Goal: Task Accomplishment & Management: Use online tool/utility

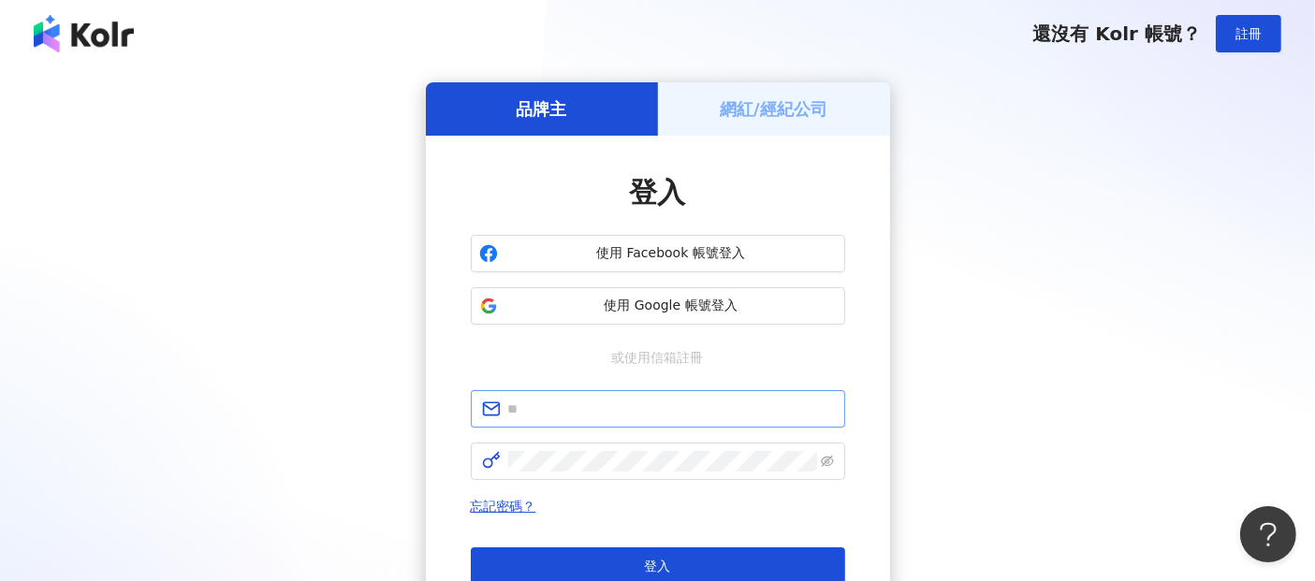
click at [561, 424] on span at bounding box center [658, 408] width 374 height 37
click at [554, 417] on input "text" at bounding box center [671, 409] width 326 height 21
paste input "**********"
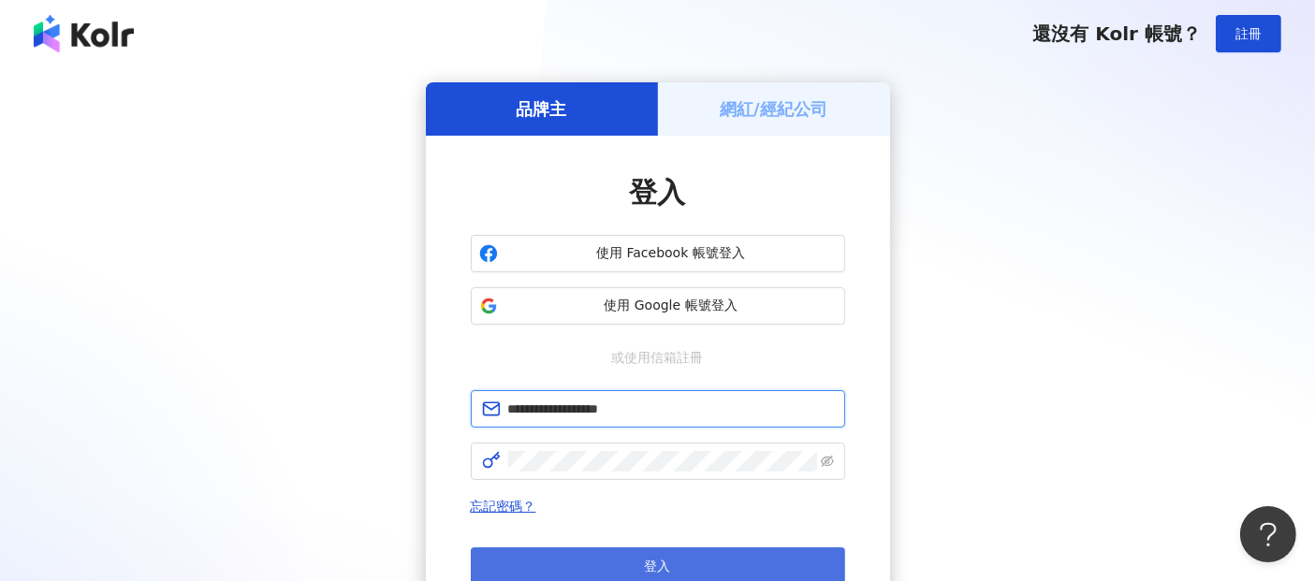
type input "**********"
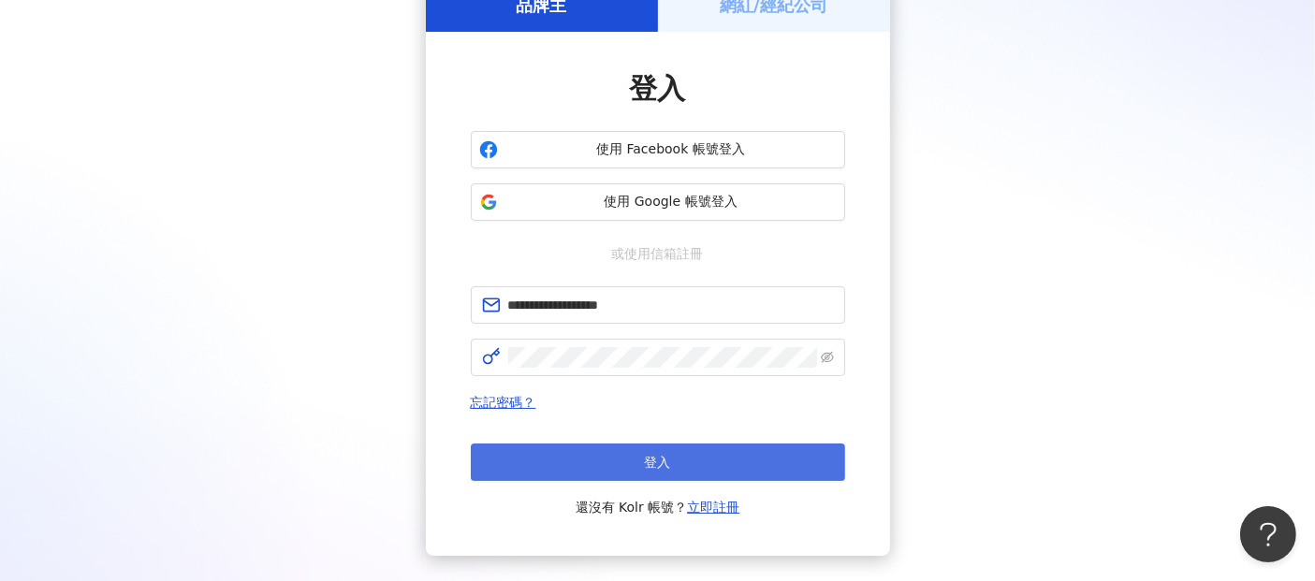
click at [633, 458] on button "登入" at bounding box center [658, 462] width 374 height 37
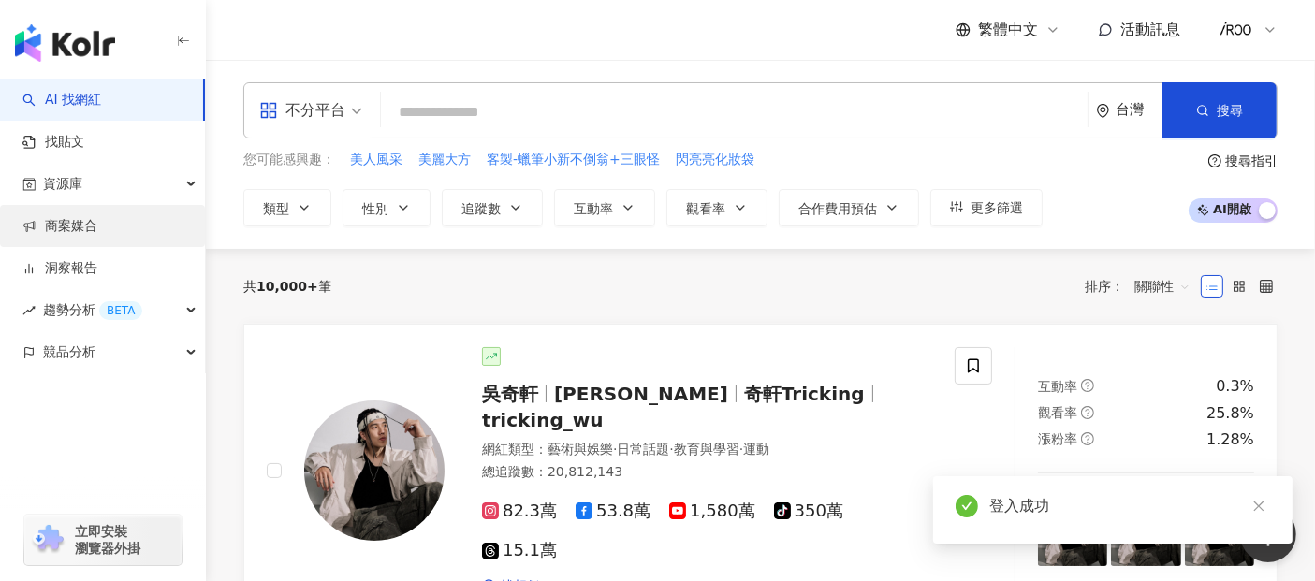
click at [86, 231] on link "商案媒合" at bounding box center [59, 226] width 75 height 19
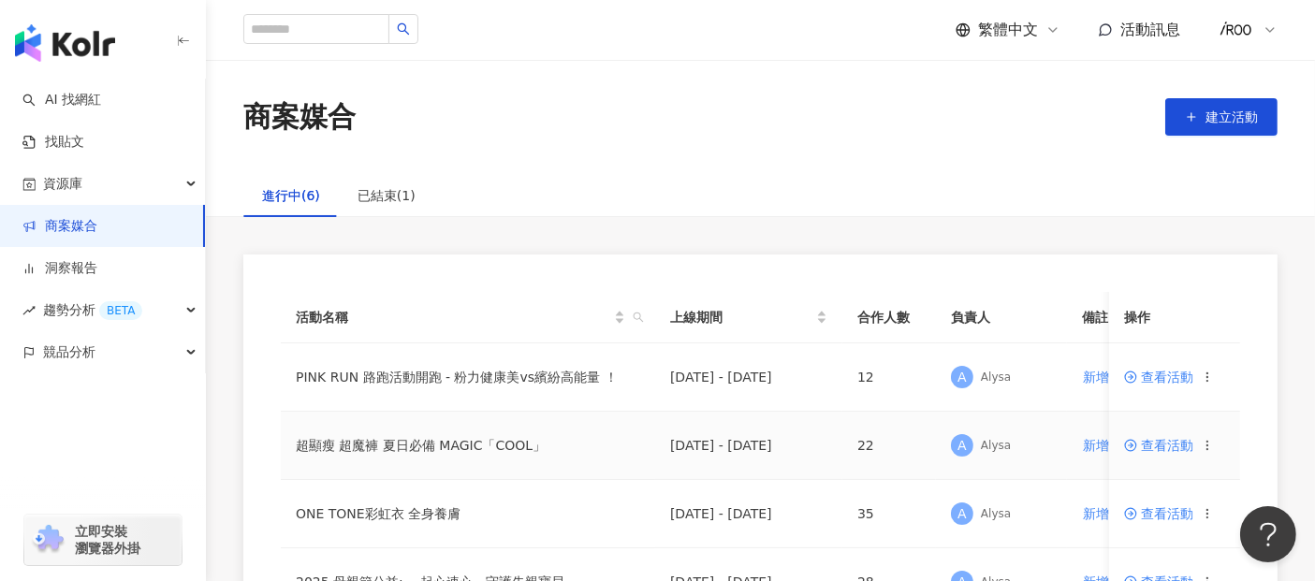
click at [1159, 450] on span "查看活動" at bounding box center [1158, 445] width 69 height 13
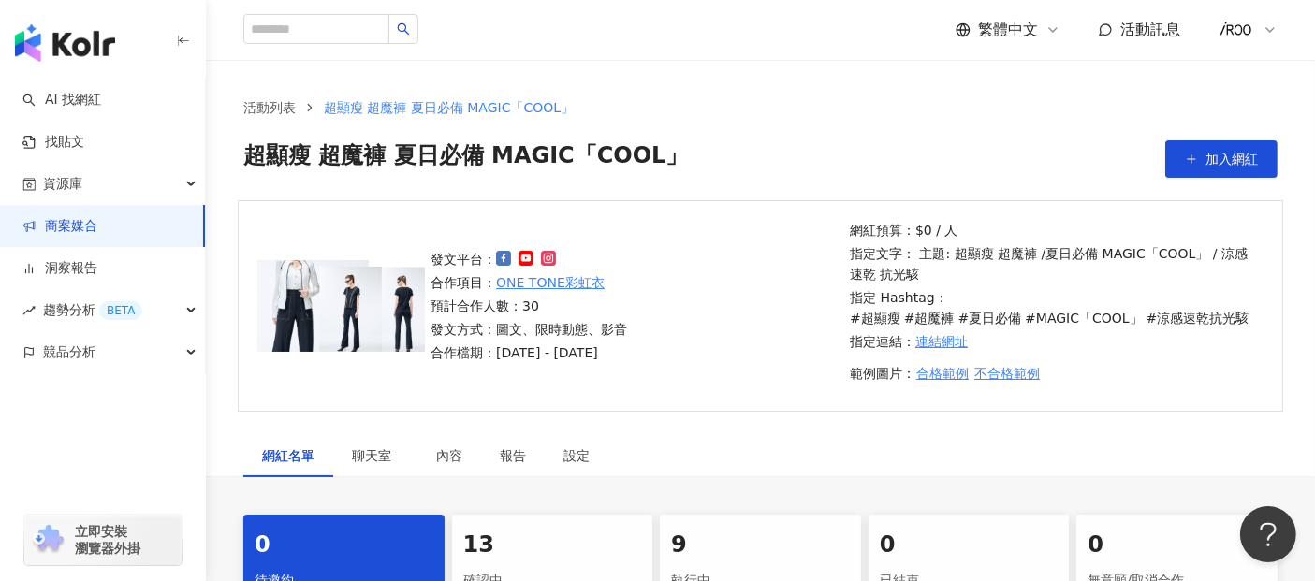
scroll to position [312, 0]
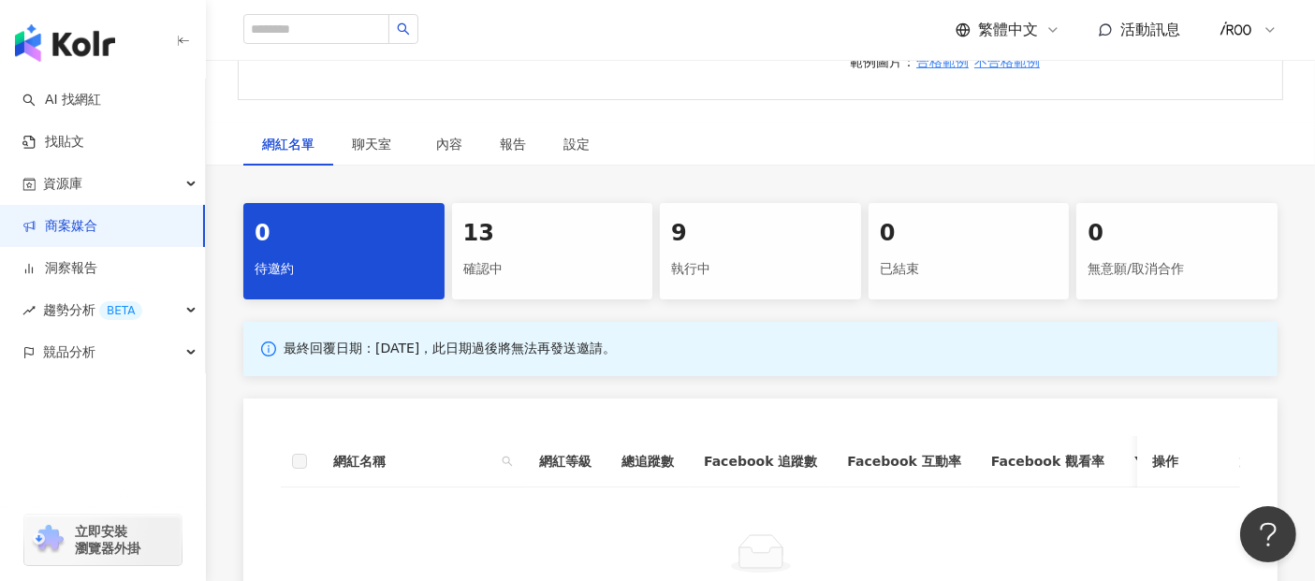
click at [710, 249] on div "9 執行中" at bounding box center [760, 251] width 201 height 96
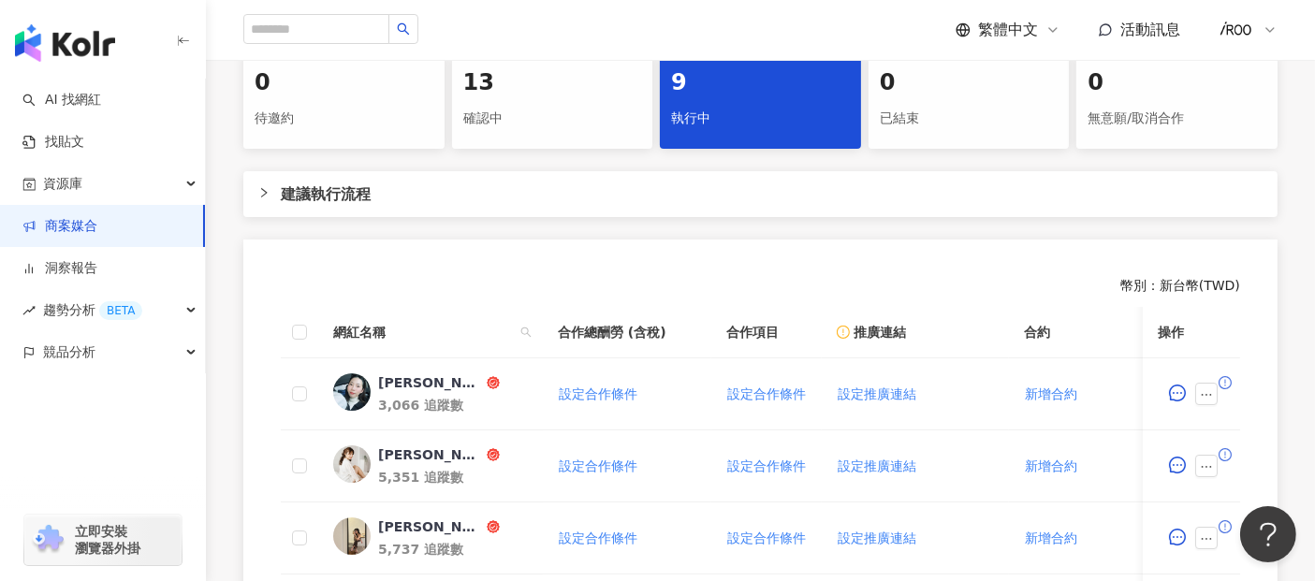
scroll to position [519, 0]
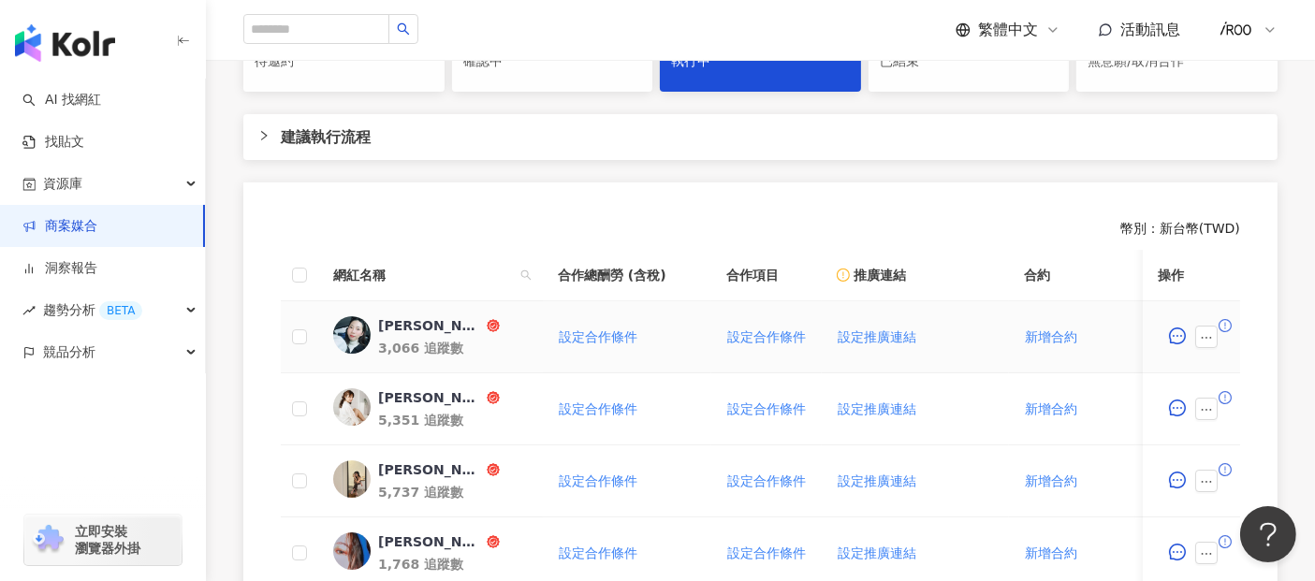
click at [1217, 338] on span at bounding box center [1210, 337] width 30 height 22
click at [1203, 332] on icon "ellipsis" at bounding box center [1206, 337] width 13 height 13
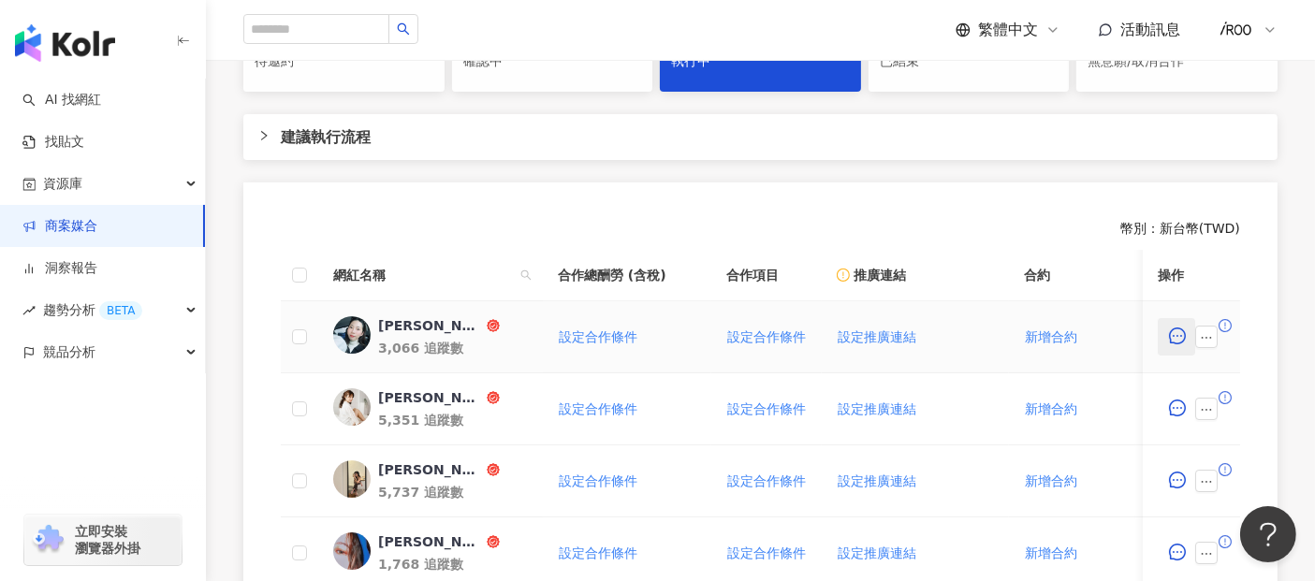
click at [1176, 335] on icon "message" at bounding box center [1177, 335] width 17 height 17
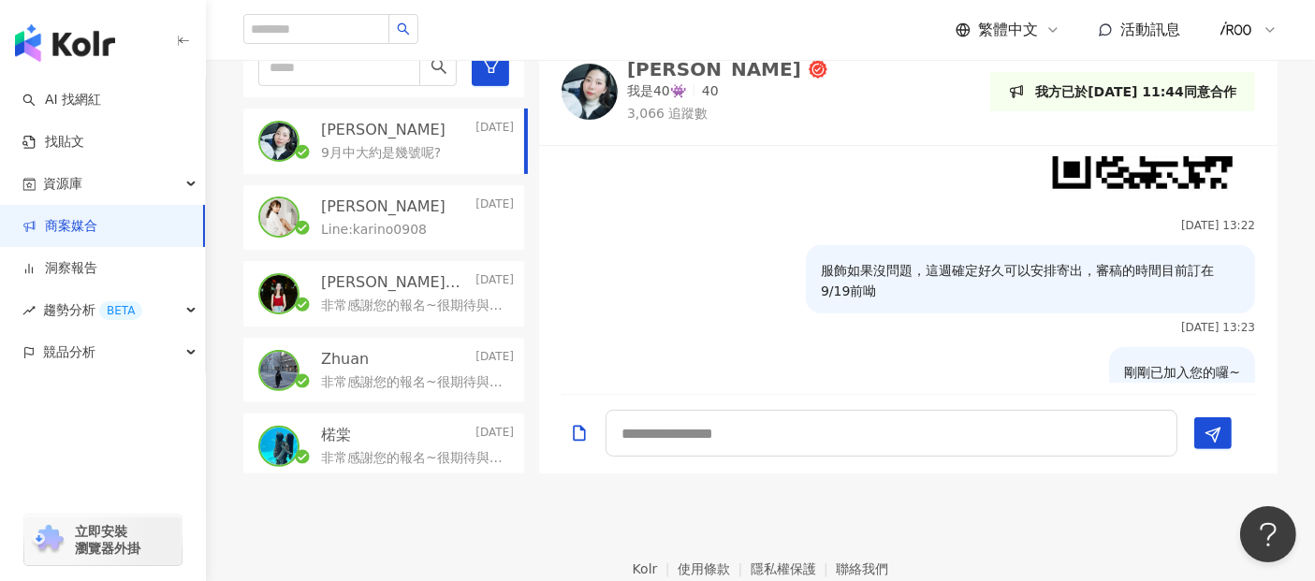
scroll to position [1407, 0]
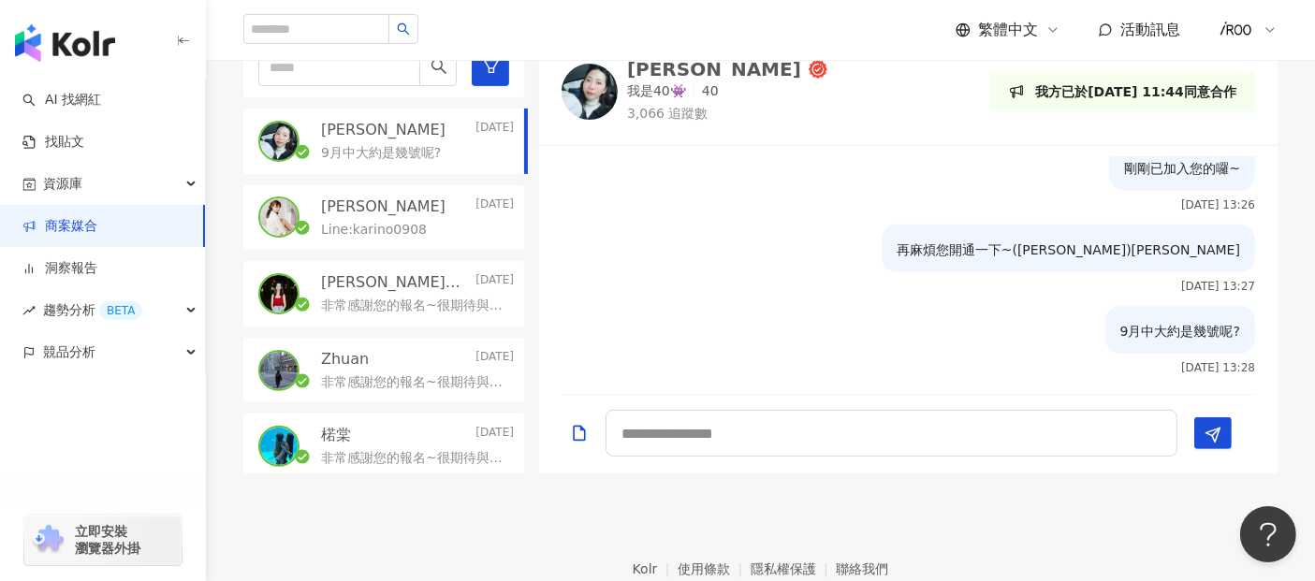
click at [380, 213] on div "[PERSON_NAME][DATE]" at bounding box center [417, 206] width 193 height 21
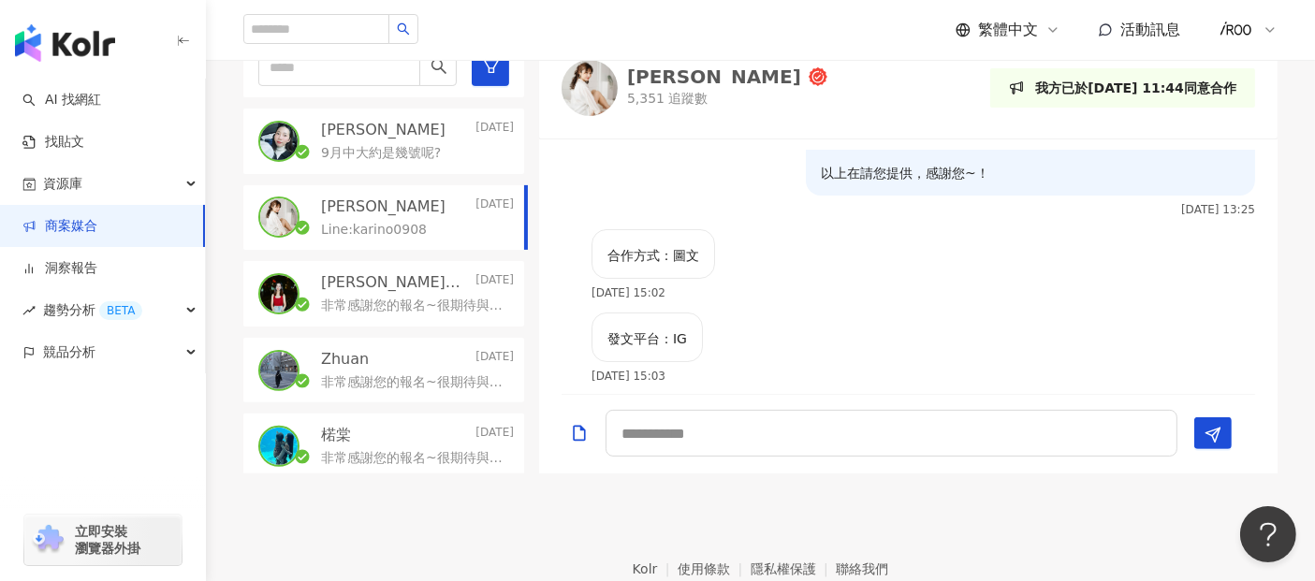
scroll to position [385, 0]
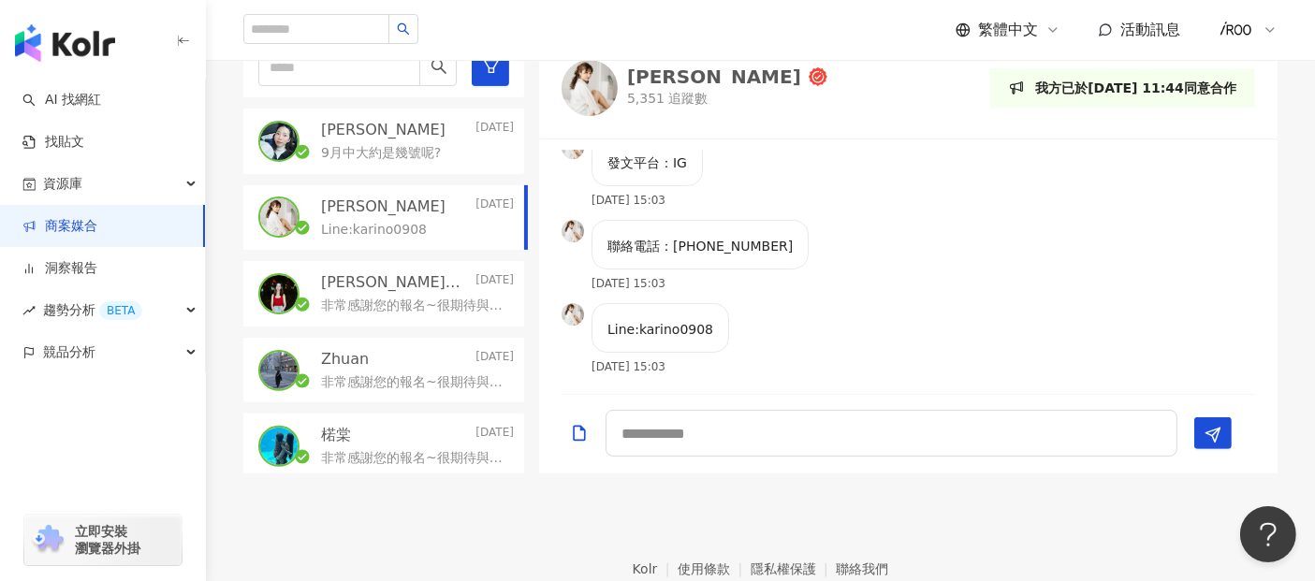
click at [347, 303] on p "非常感謝您的報名~很期待與您的合作， 提醒您，本次合作為"互惠合作"，酬勞為選品服飾上身一件+指定下身超魔褲， 請您提供以下相關資訊，供我們備註審查呦~ 合作…" at bounding box center [413, 306] width 185 height 19
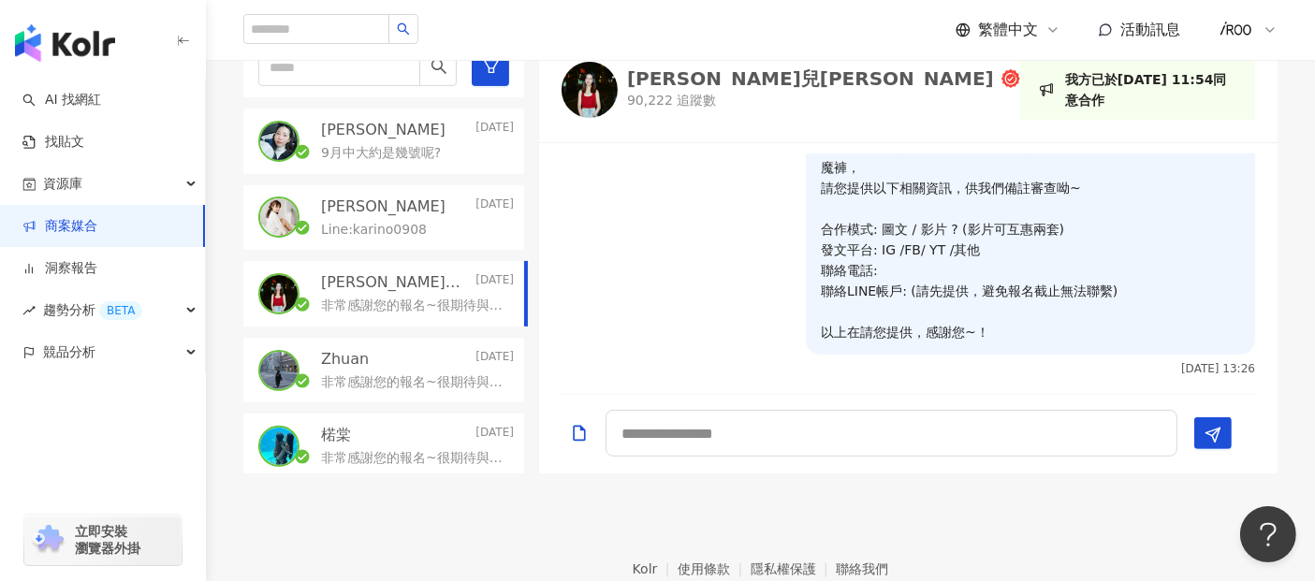
click at [396, 365] on div "Zhuan [DATE]" at bounding box center [417, 359] width 193 height 21
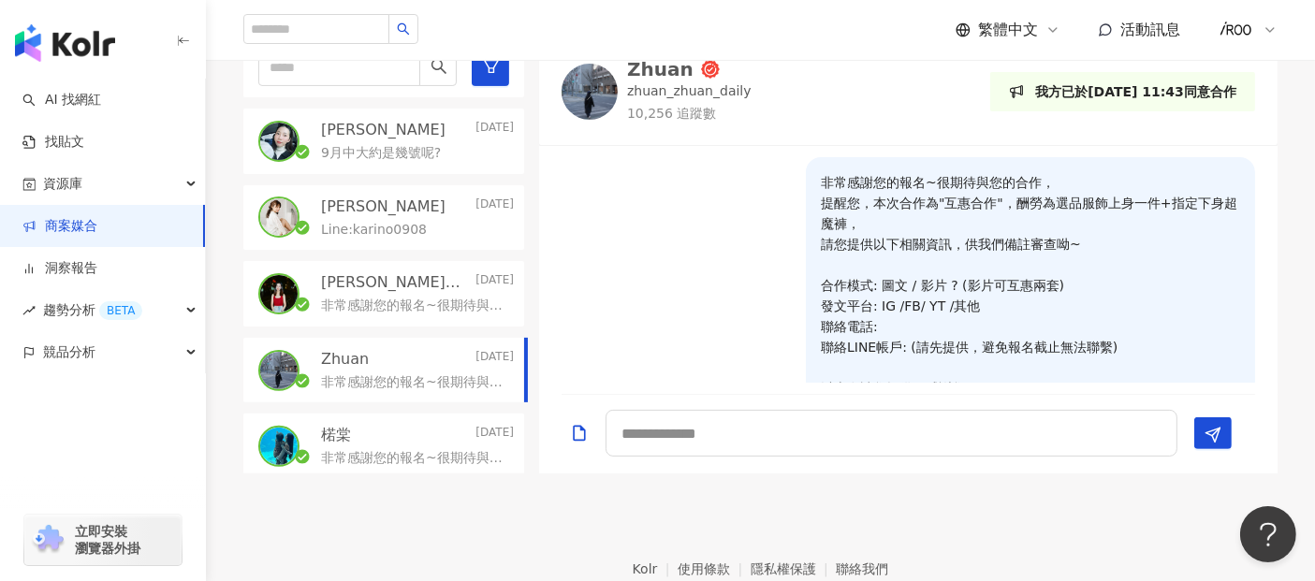
scroll to position [61, 0]
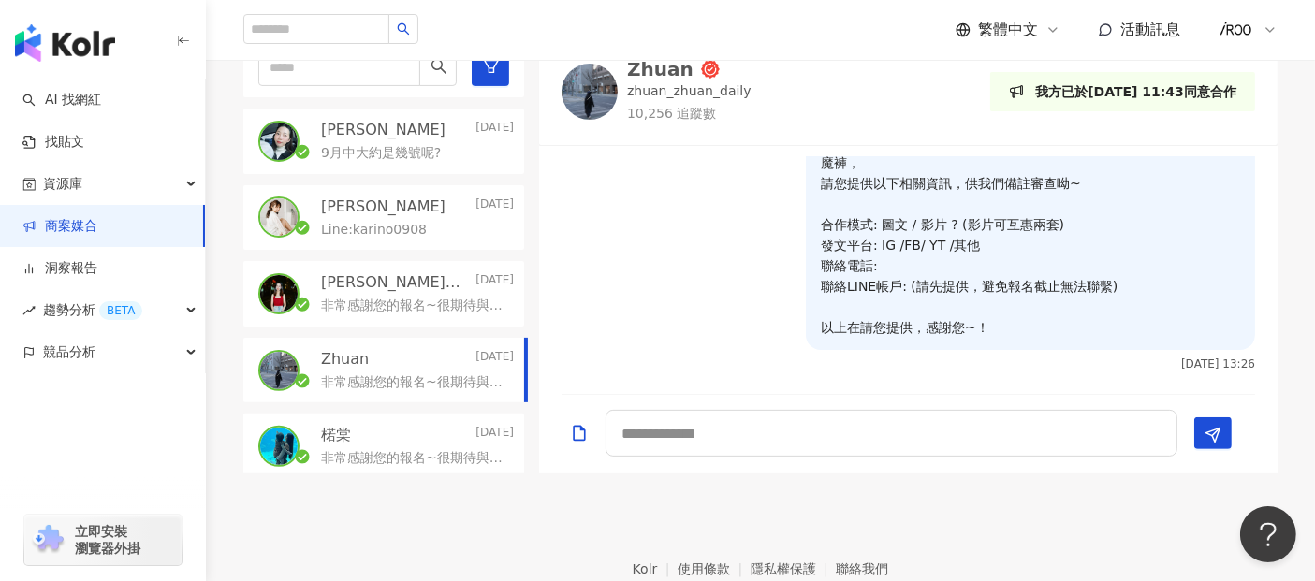
click at [358, 437] on div "楉棠 [DATE]" at bounding box center [417, 435] width 193 height 21
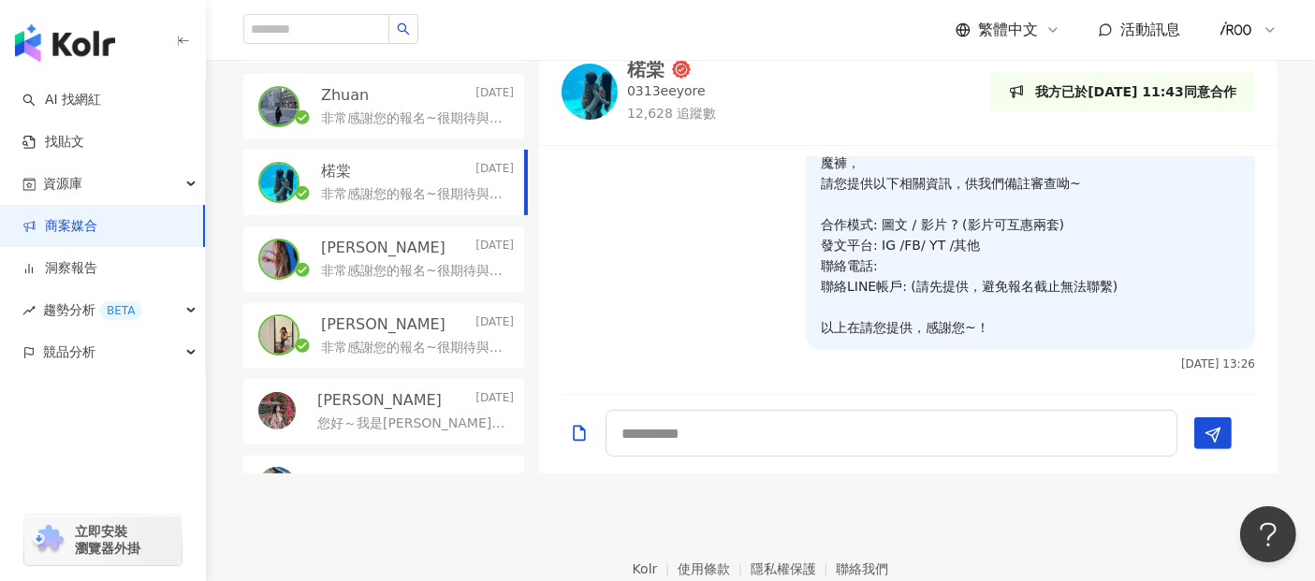
scroll to position [276, 0]
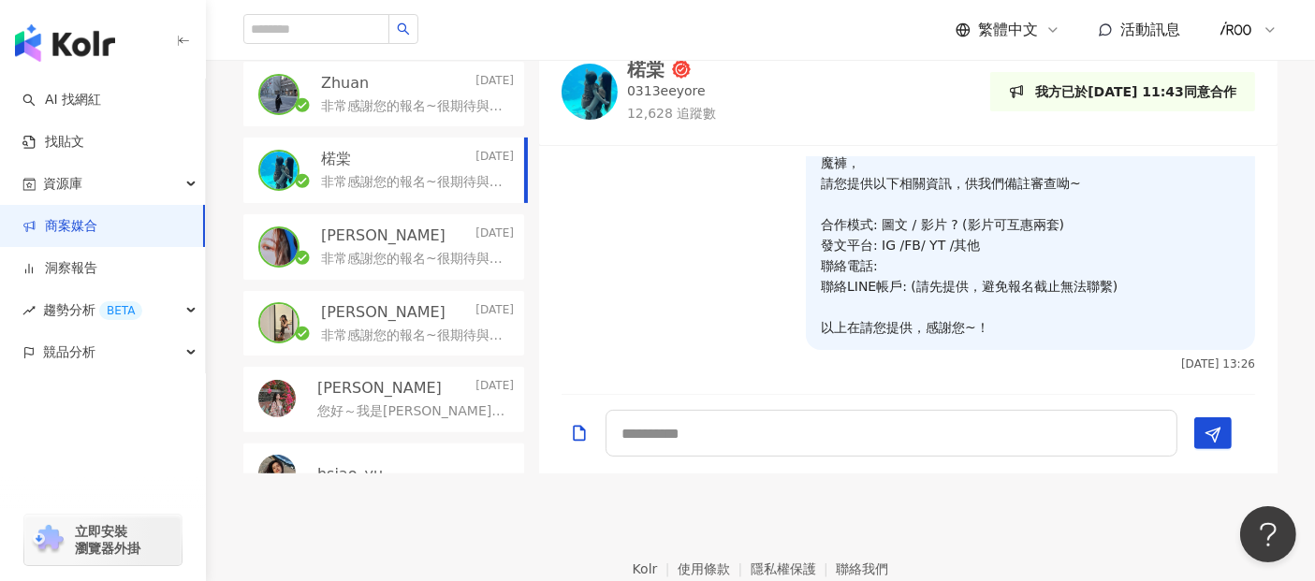
click at [401, 251] on p "非常感謝您的報名~很期待與您的合作， 提醒您，本次合作為"互惠合作"，酬勞為選品服飾上身一件+指定下身超魔褲， 請您提供以下相關資訊，供我們備註審查呦~ 合作…" at bounding box center [413, 259] width 185 height 19
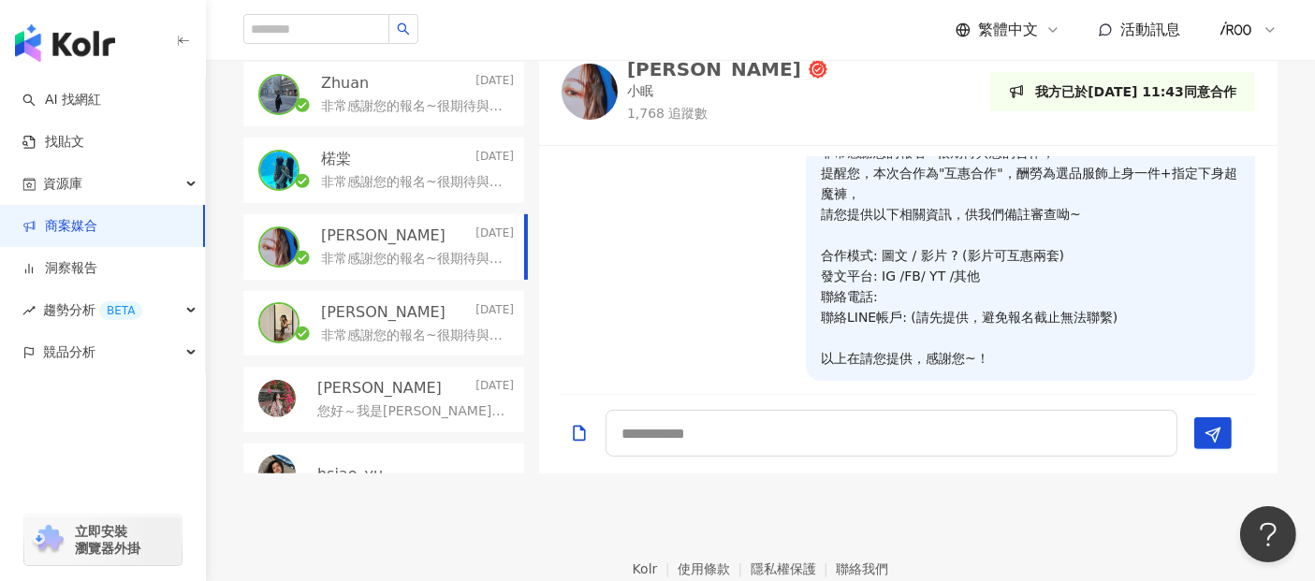
scroll to position [61, 0]
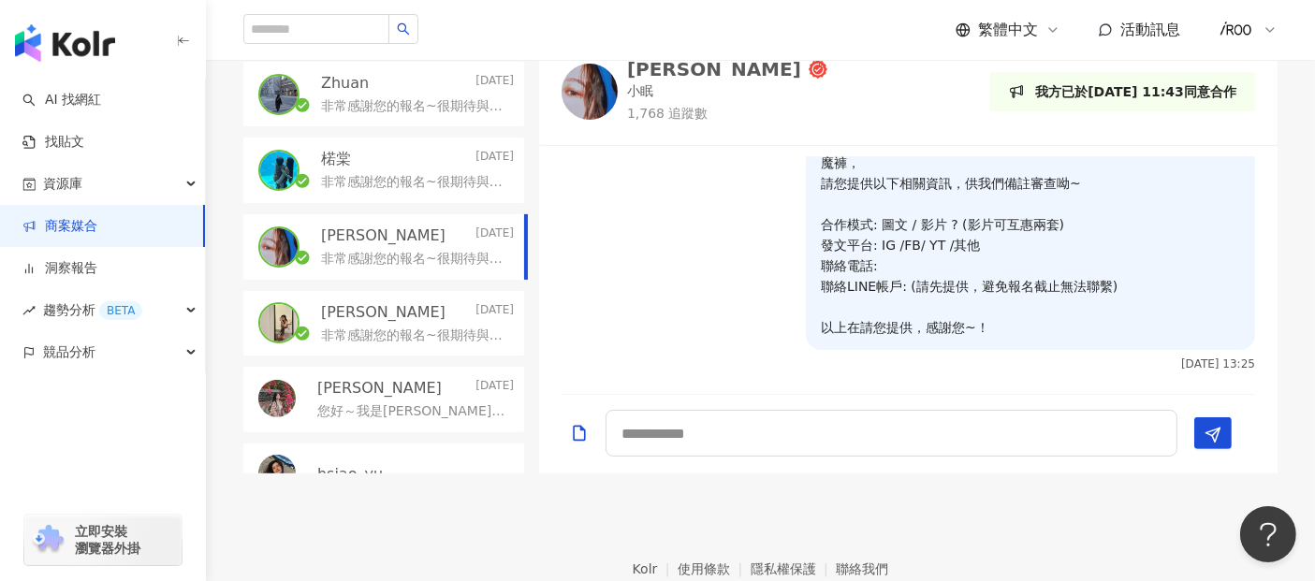
click at [395, 338] on p "非常感謝您的報名~很期待與您的合作， 提醒您，本次合作為"互惠合作"，酬勞為選品服飾上身一件+指定下身超魔褲， 請您提供以下相關資訊，供我們備註審查呦~ 合作…" at bounding box center [413, 336] width 185 height 19
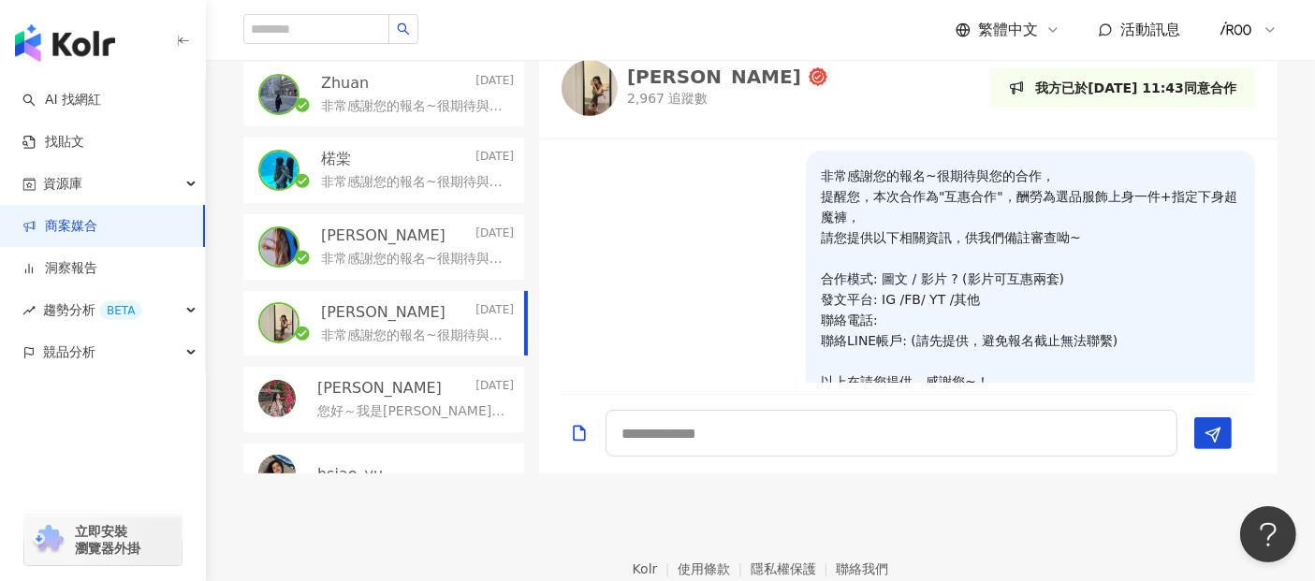
scroll to position [53, 0]
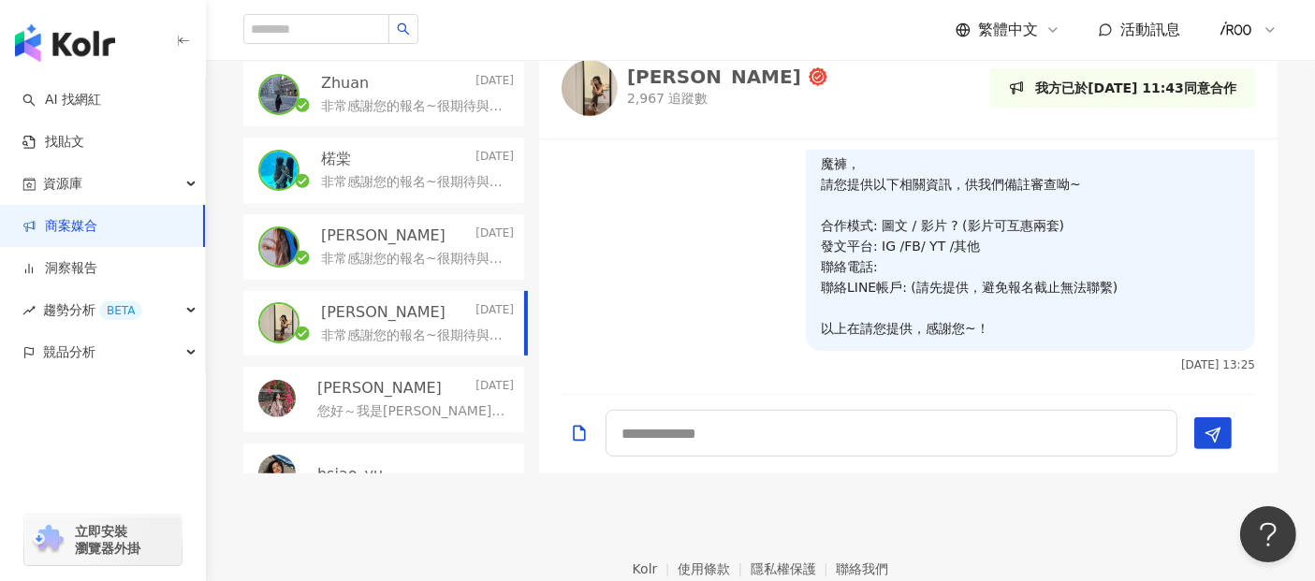
click at [347, 404] on p "您好～我是[PERSON_NAME] 1.互惠模式(影片或圖文) ➡️可二擇一配合 2.發文平台(IG/FB/YT/部落格)，並提供平台網址 ➡️IG/ Th…" at bounding box center [411, 411] width 189 height 19
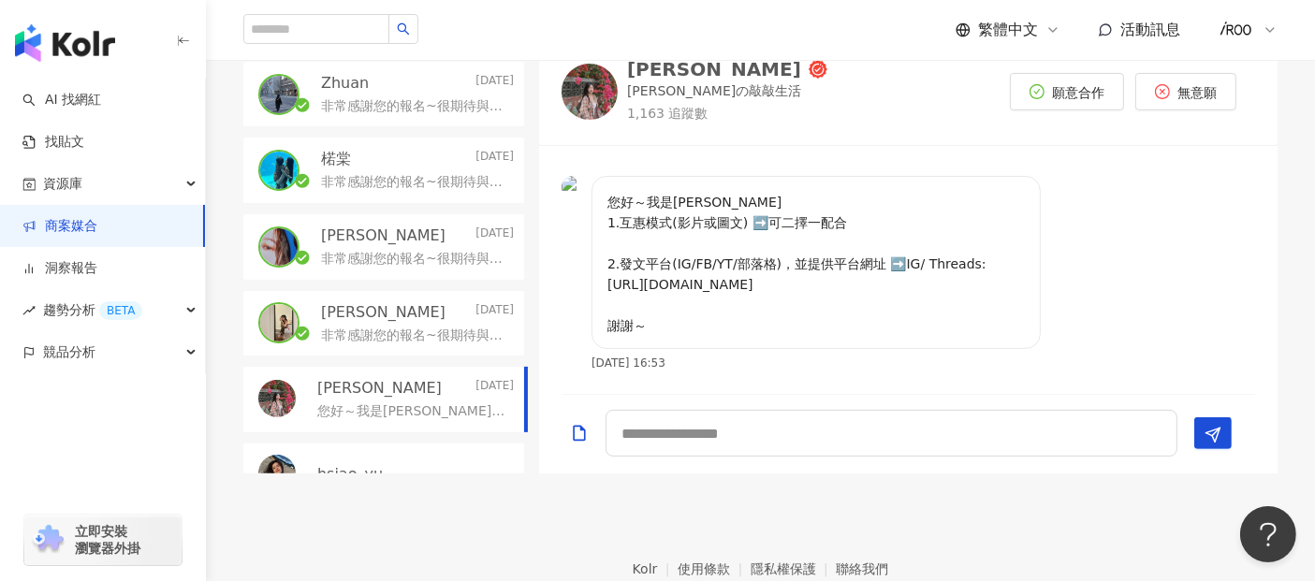
click at [352, 316] on p "[PERSON_NAME]" at bounding box center [383, 312] width 124 height 21
